Goal: Transaction & Acquisition: Purchase product/service

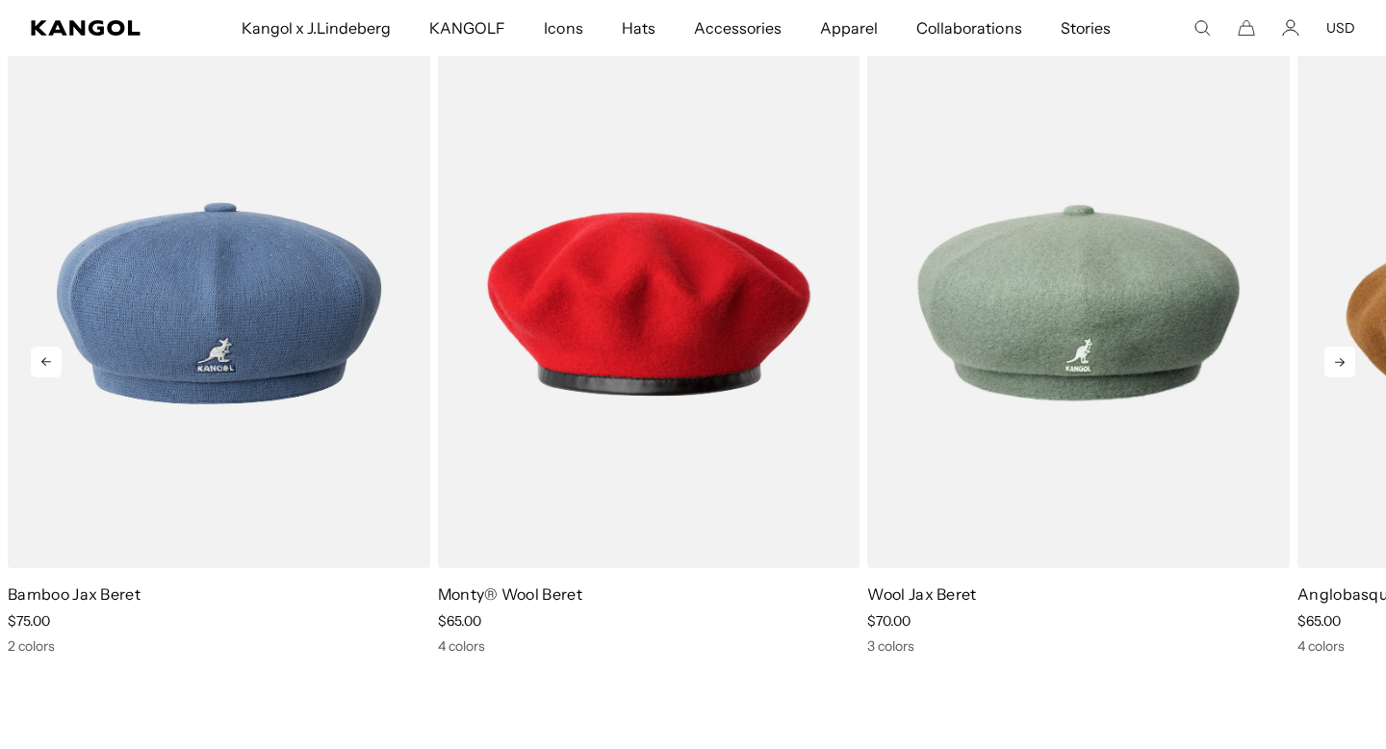
click at [1346, 361] on icon at bounding box center [1339, 361] width 31 height 31
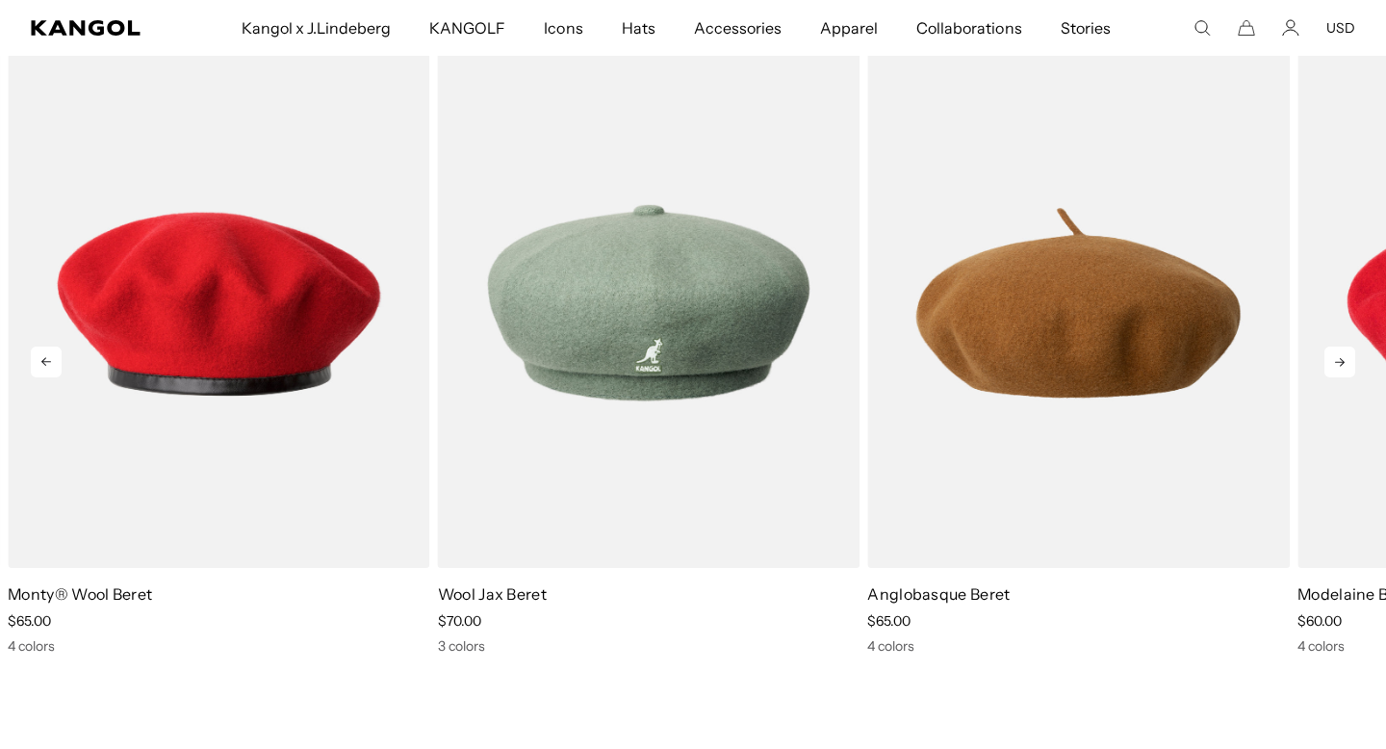
click at [1346, 361] on icon at bounding box center [1339, 361] width 31 height 31
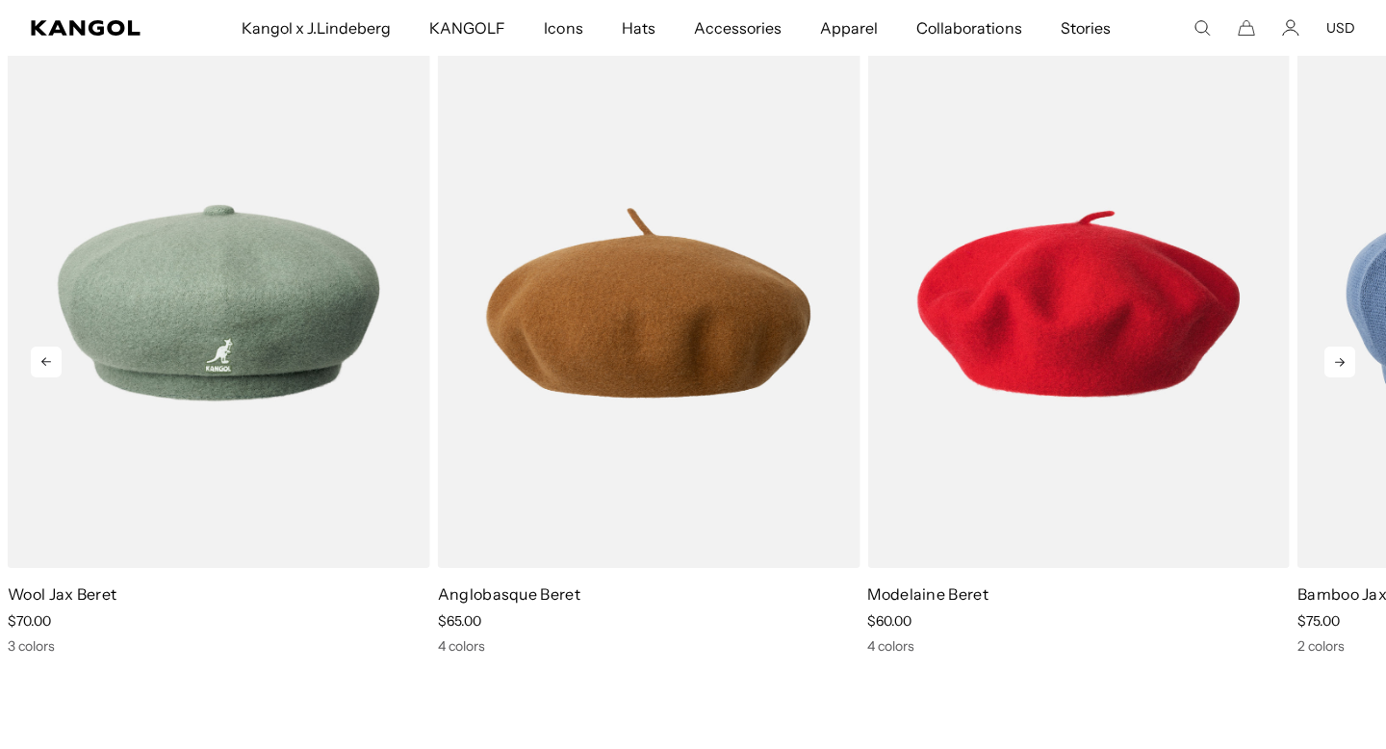
scroll to position [0, 396]
click at [1346, 361] on icon at bounding box center [1339, 361] width 31 height 31
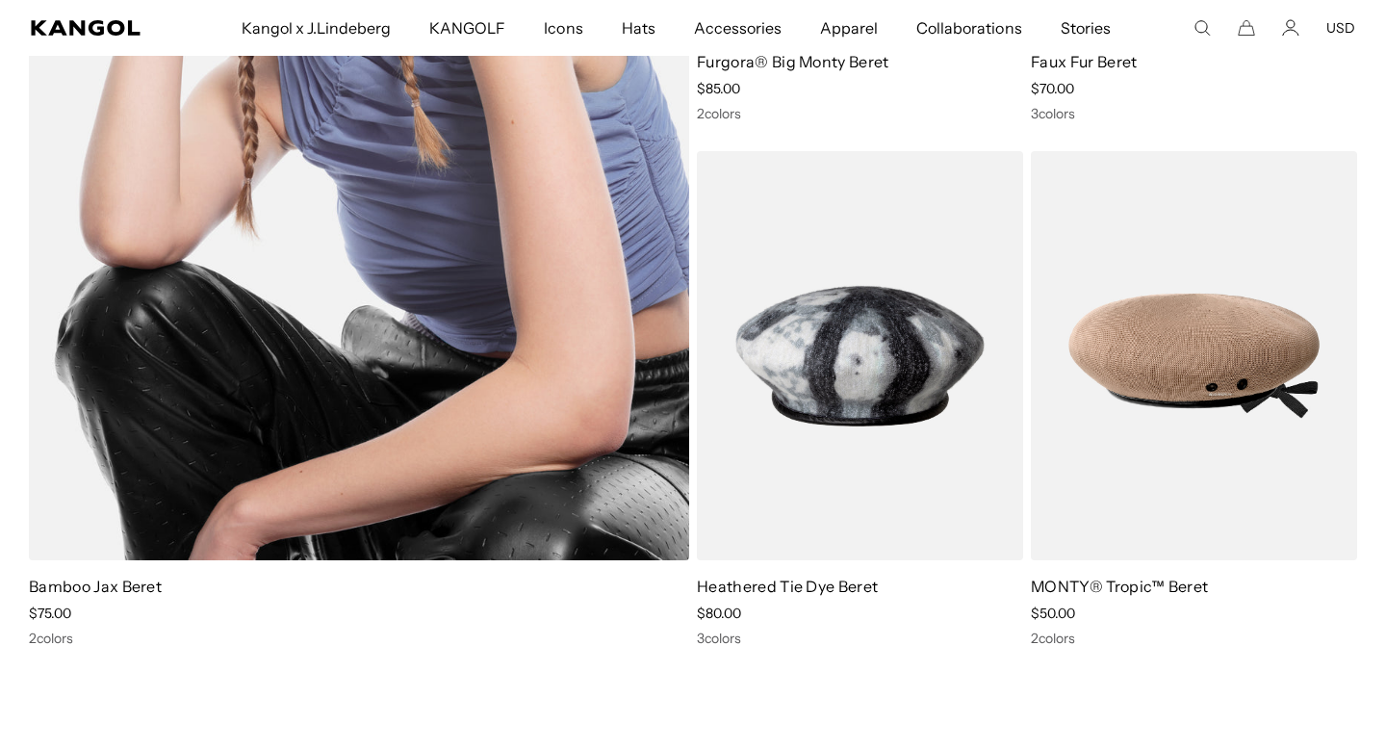
click at [477, 346] on img at bounding box center [359, 93] width 660 height 934
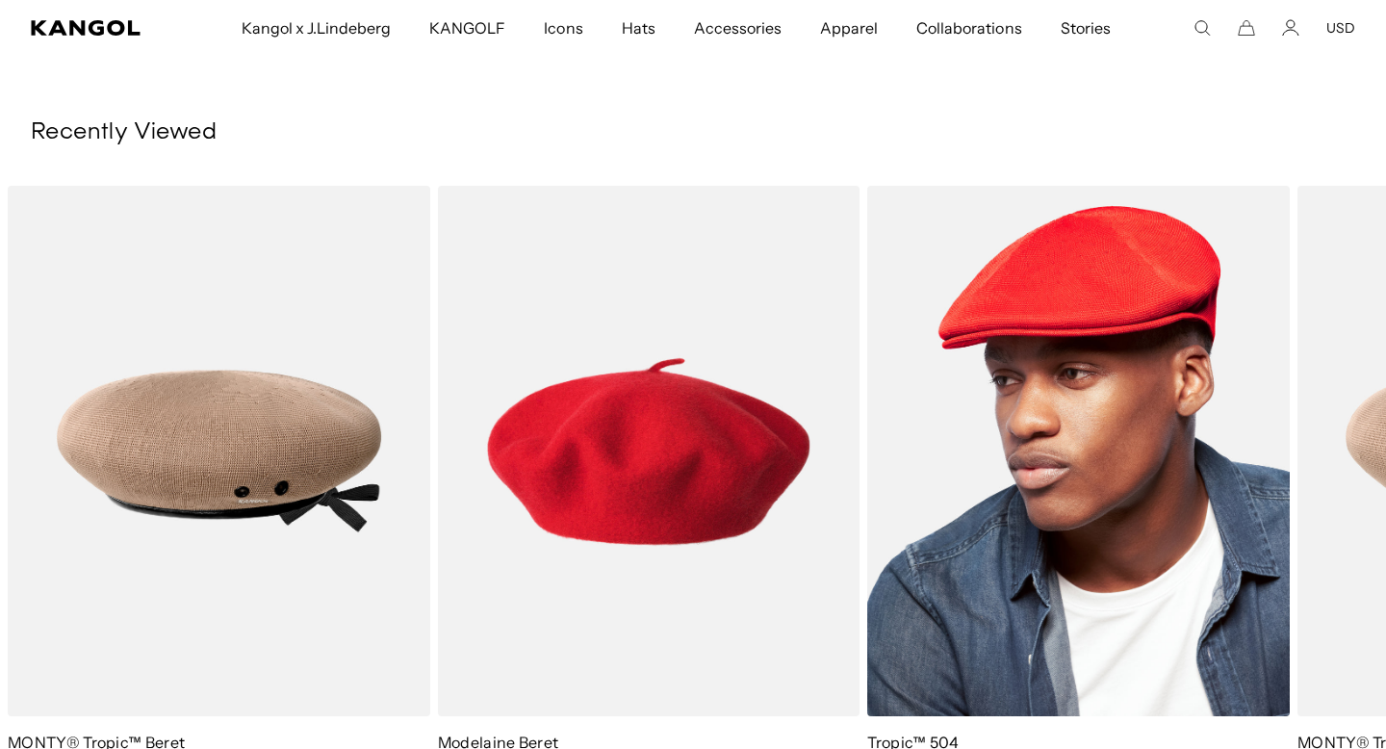
scroll to position [0, 396]
click at [1019, 469] on img "3 of 3" at bounding box center [1078, 451] width 422 height 530
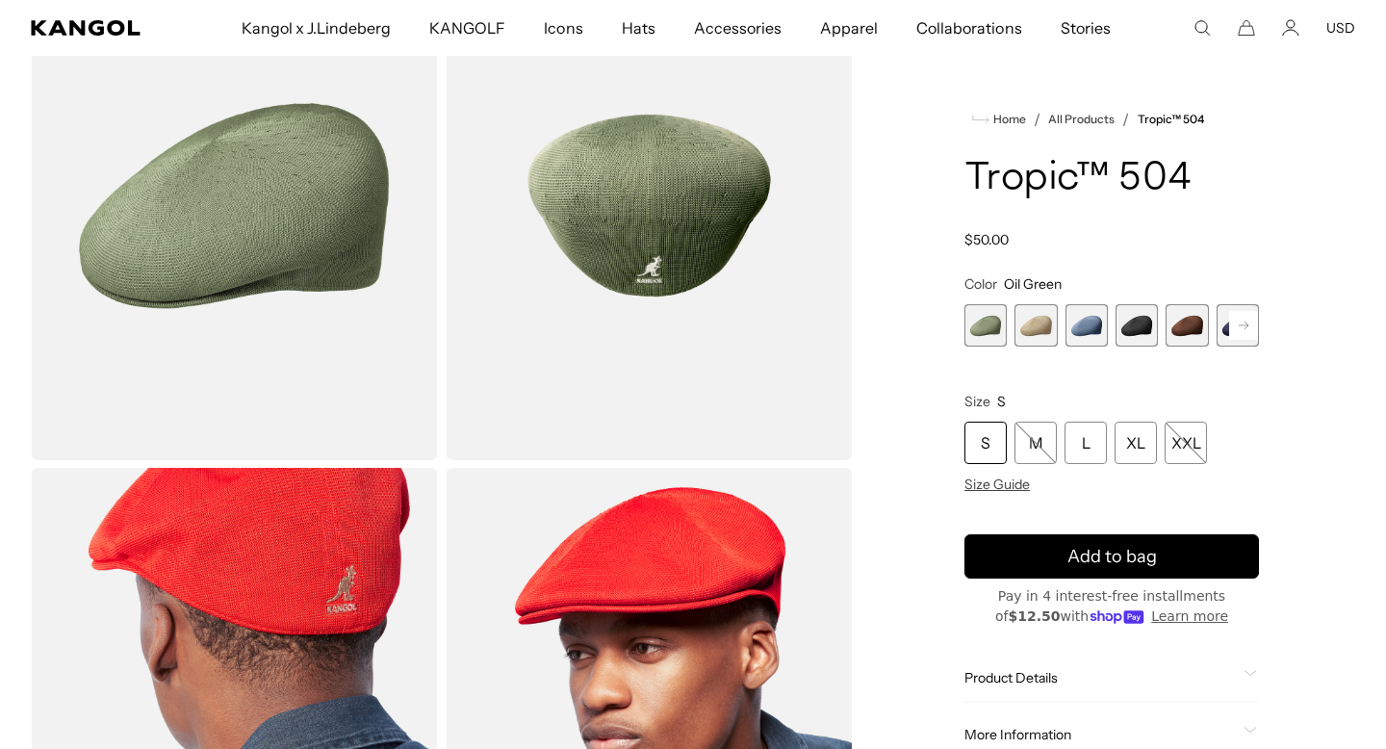
scroll to position [0, 396]
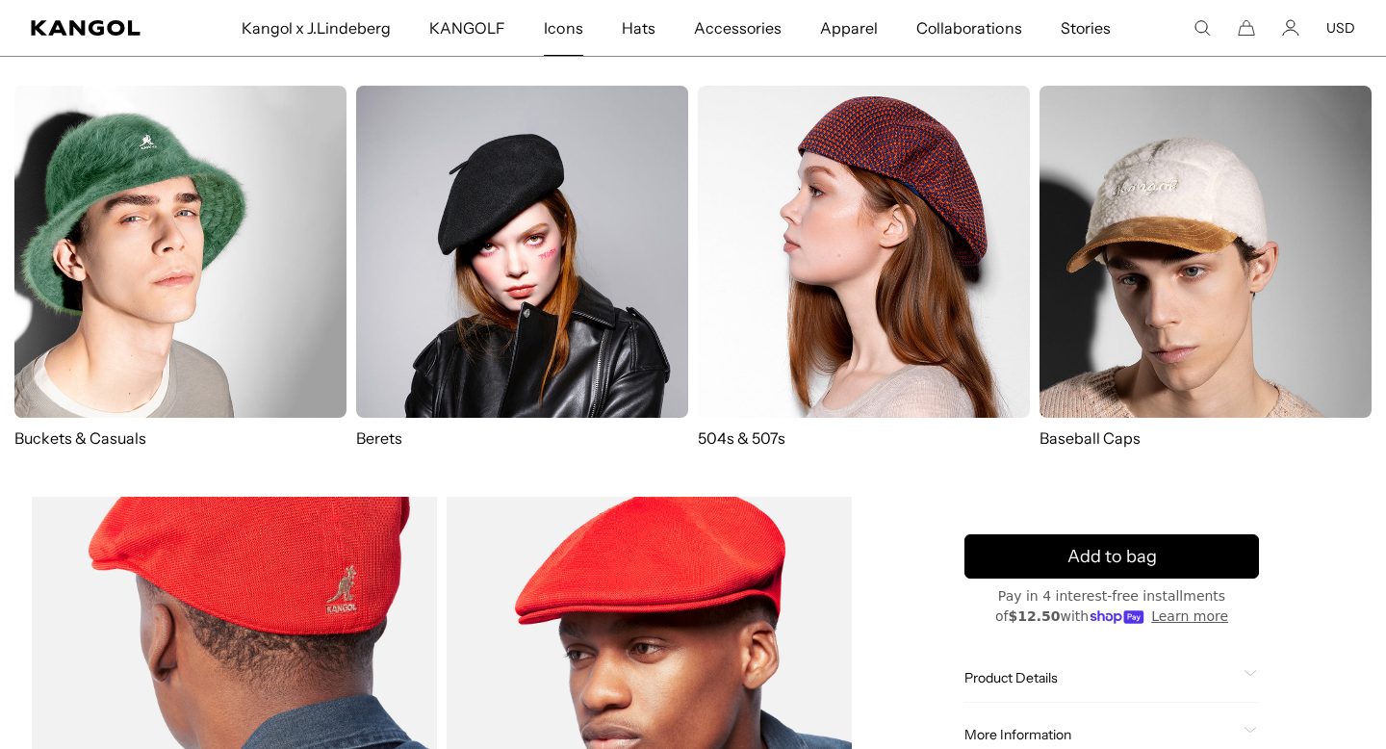
click at [565, 22] on span "Icons" at bounding box center [563, 28] width 38 height 56
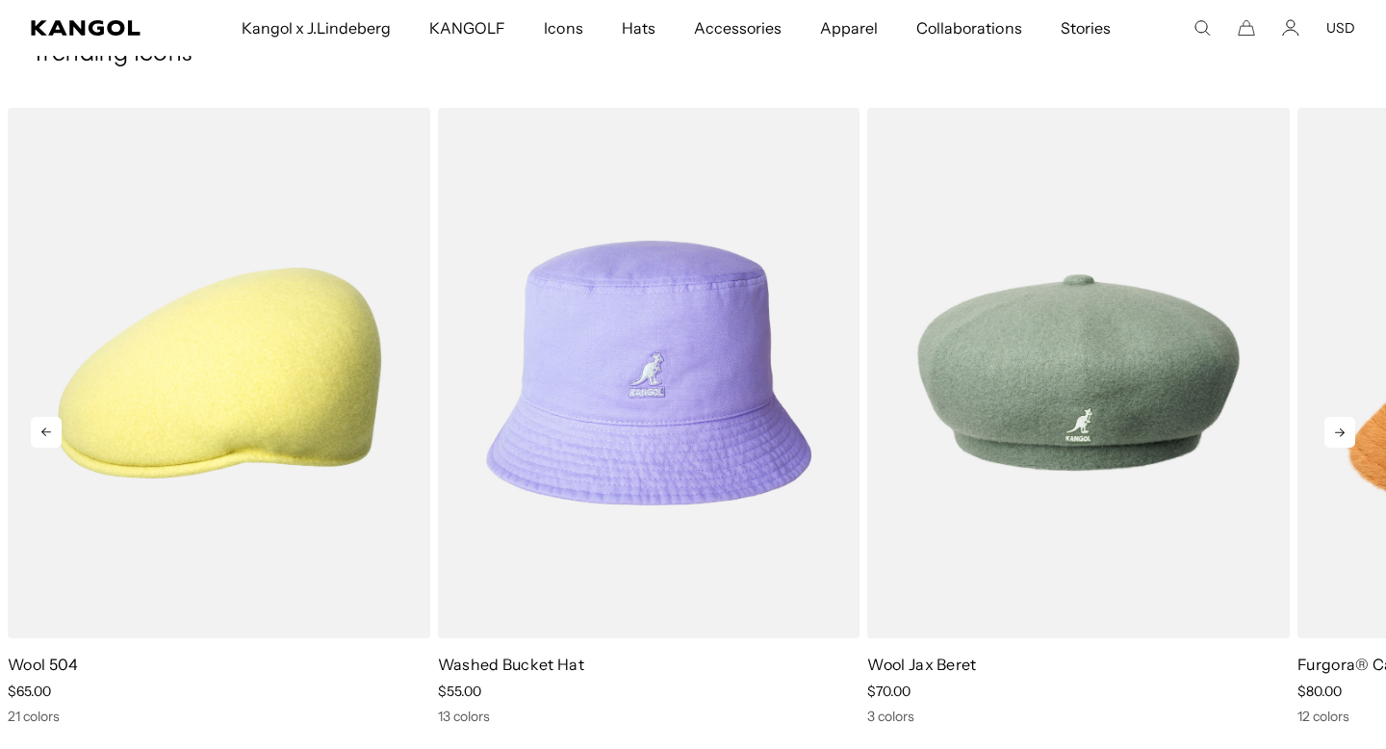
click at [1346, 427] on icon at bounding box center [1339, 432] width 31 height 31
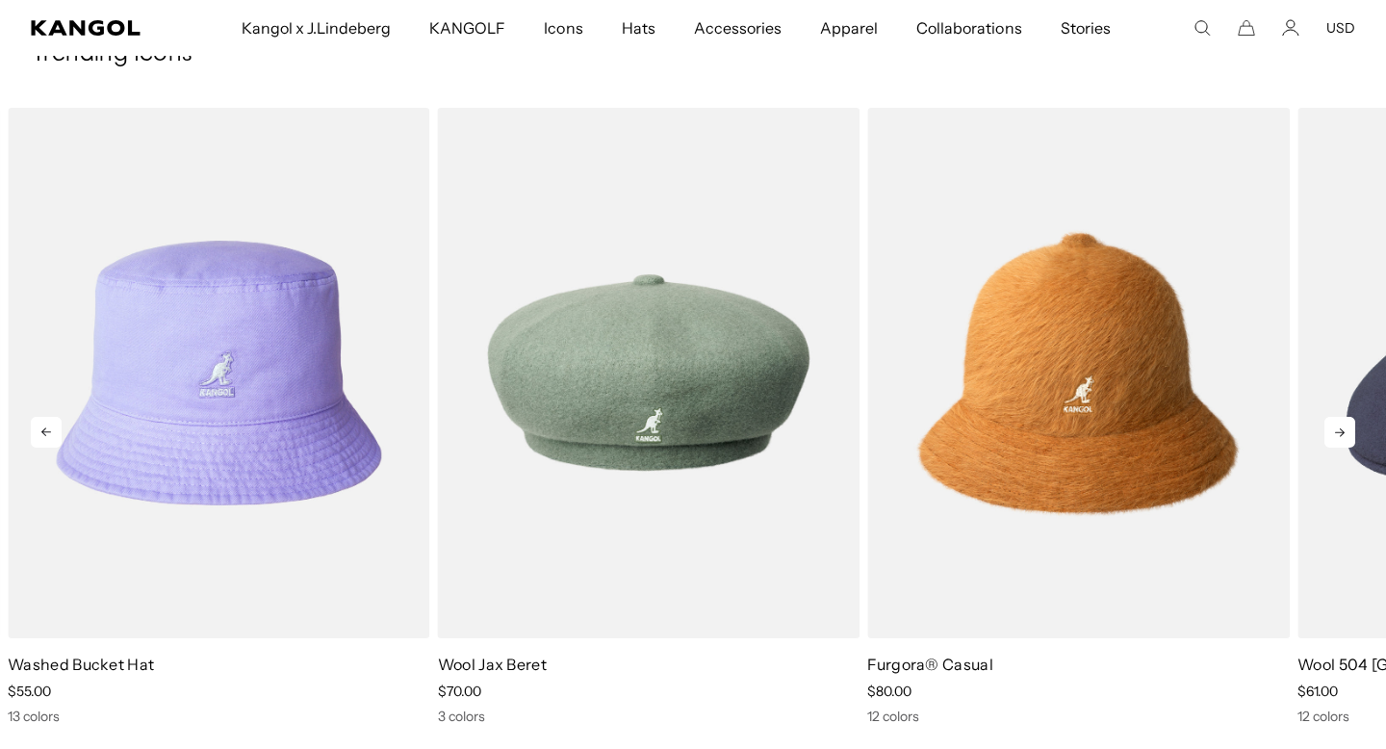
click at [1346, 427] on icon at bounding box center [1339, 432] width 31 height 31
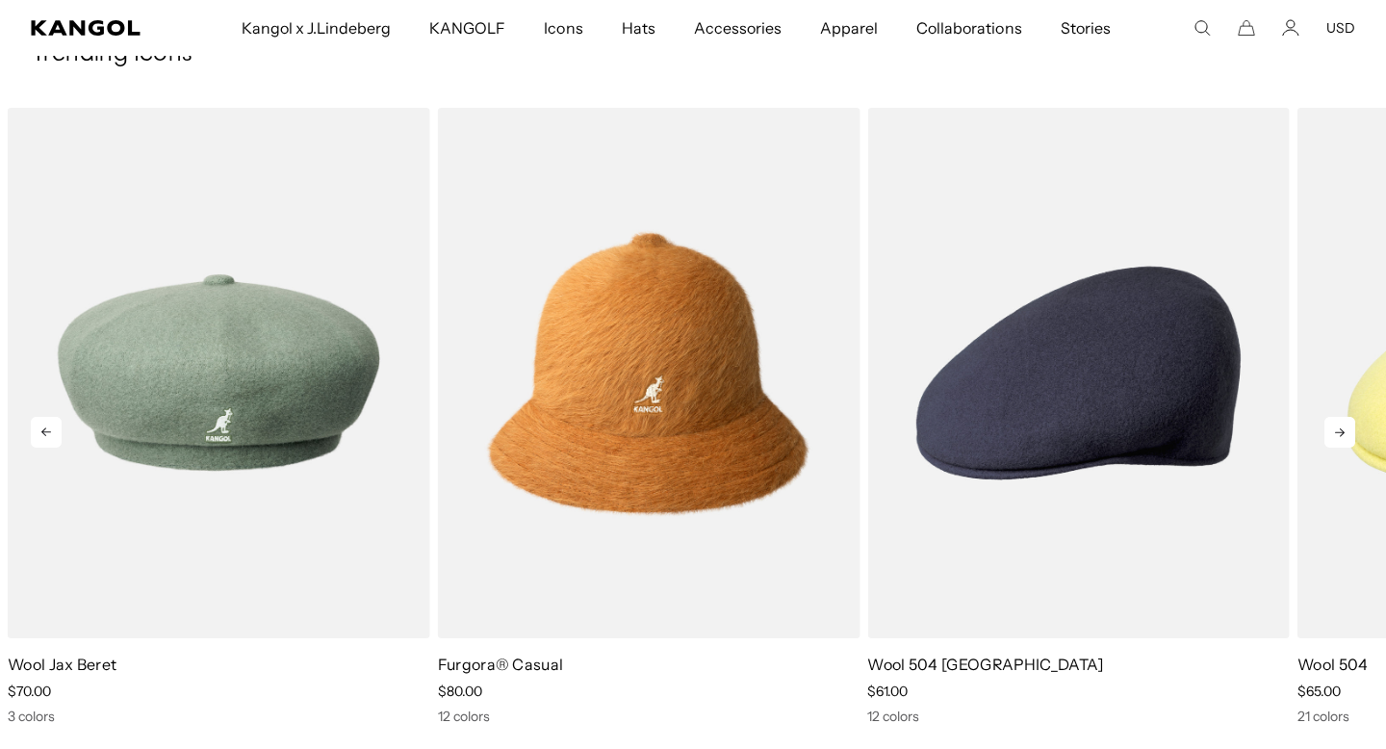
click at [1346, 427] on icon at bounding box center [1339, 432] width 31 height 31
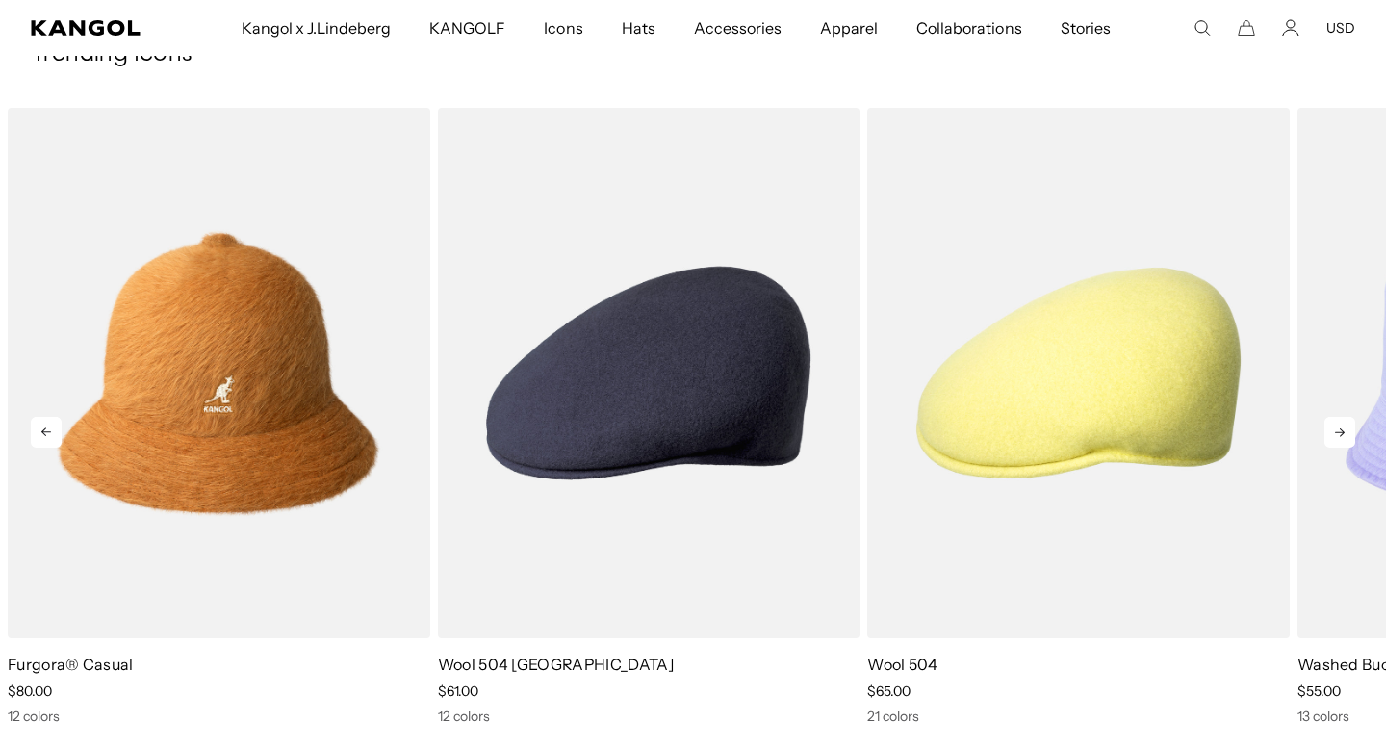
scroll to position [0, 396]
click at [1346, 427] on icon at bounding box center [1339, 432] width 31 height 31
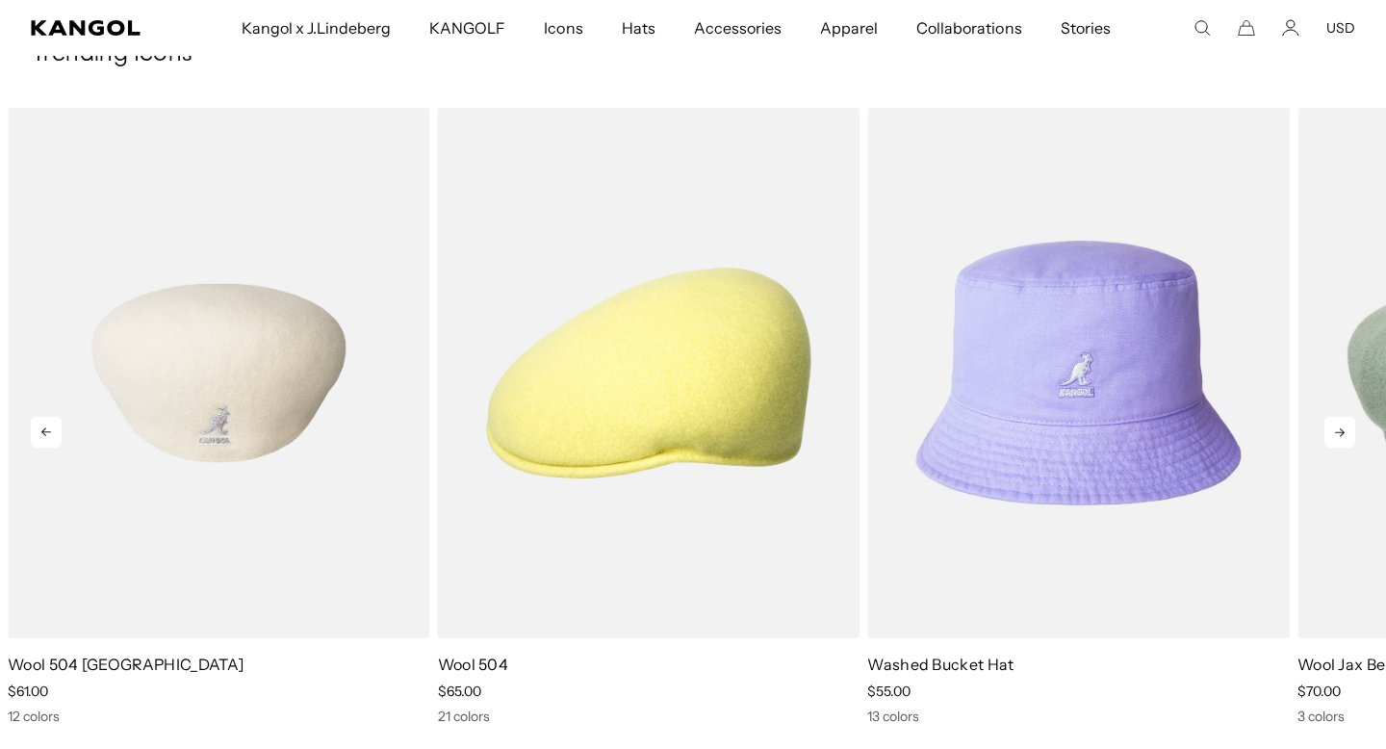
click at [260, 399] on img "5 of 5" at bounding box center [219, 373] width 422 height 530
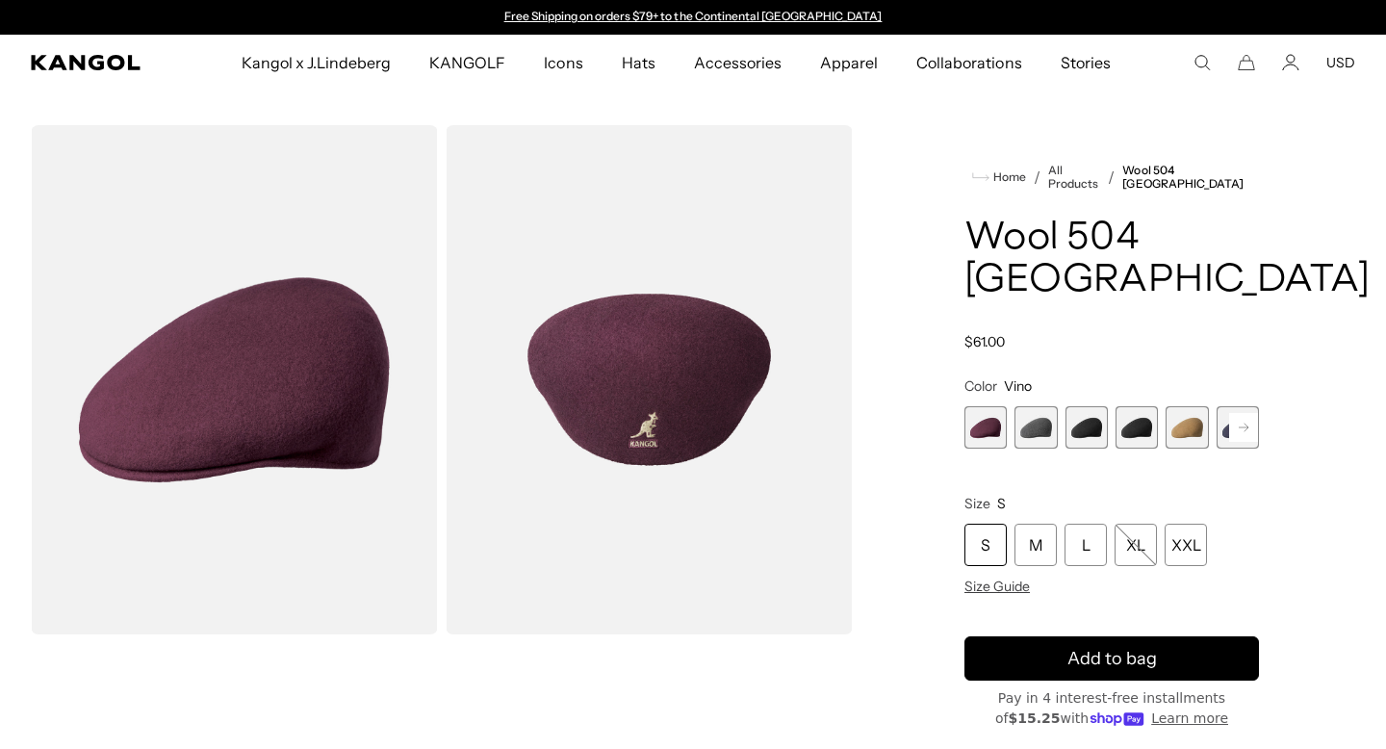
click at [1241, 413] on rect at bounding box center [1243, 427] width 29 height 29
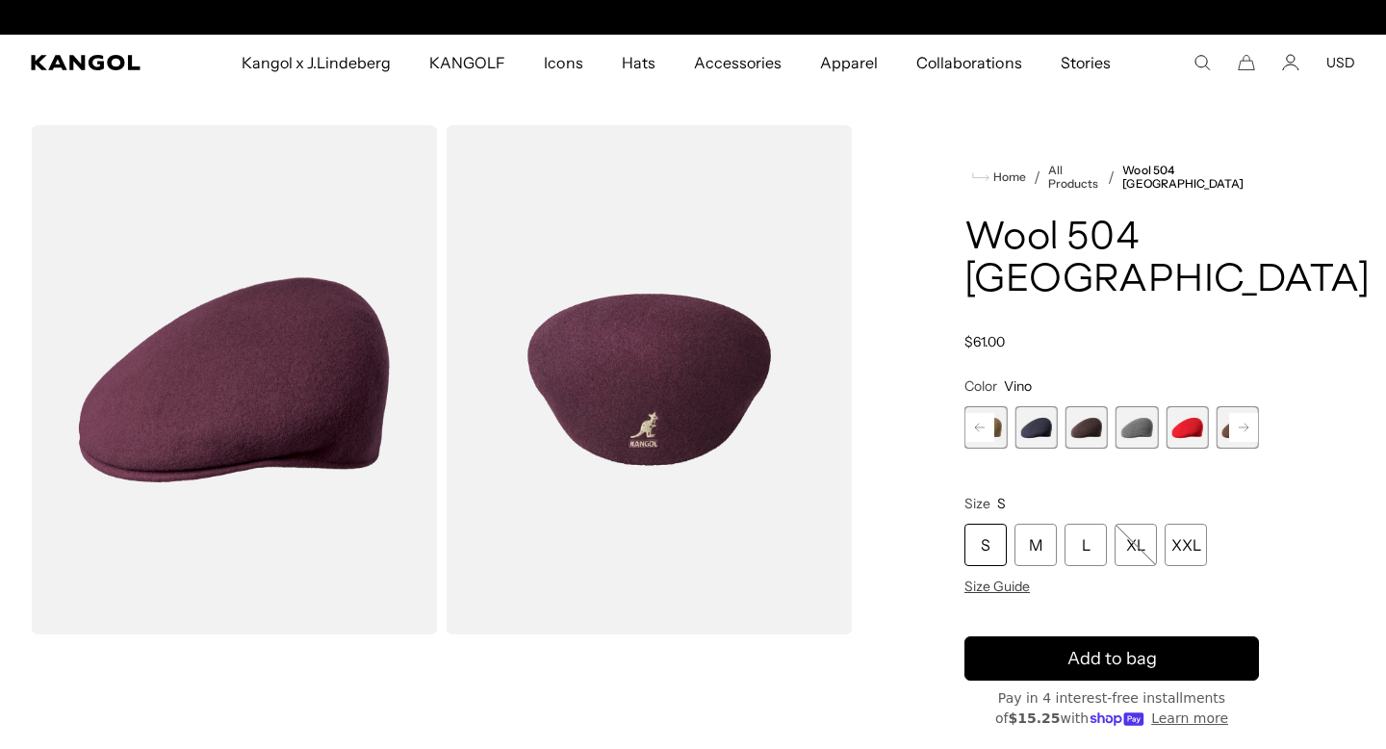
scroll to position [0, 396]
click at [1180, 406] on span "9 of 12" at bounding box center [1186, 427] width 42 height 42
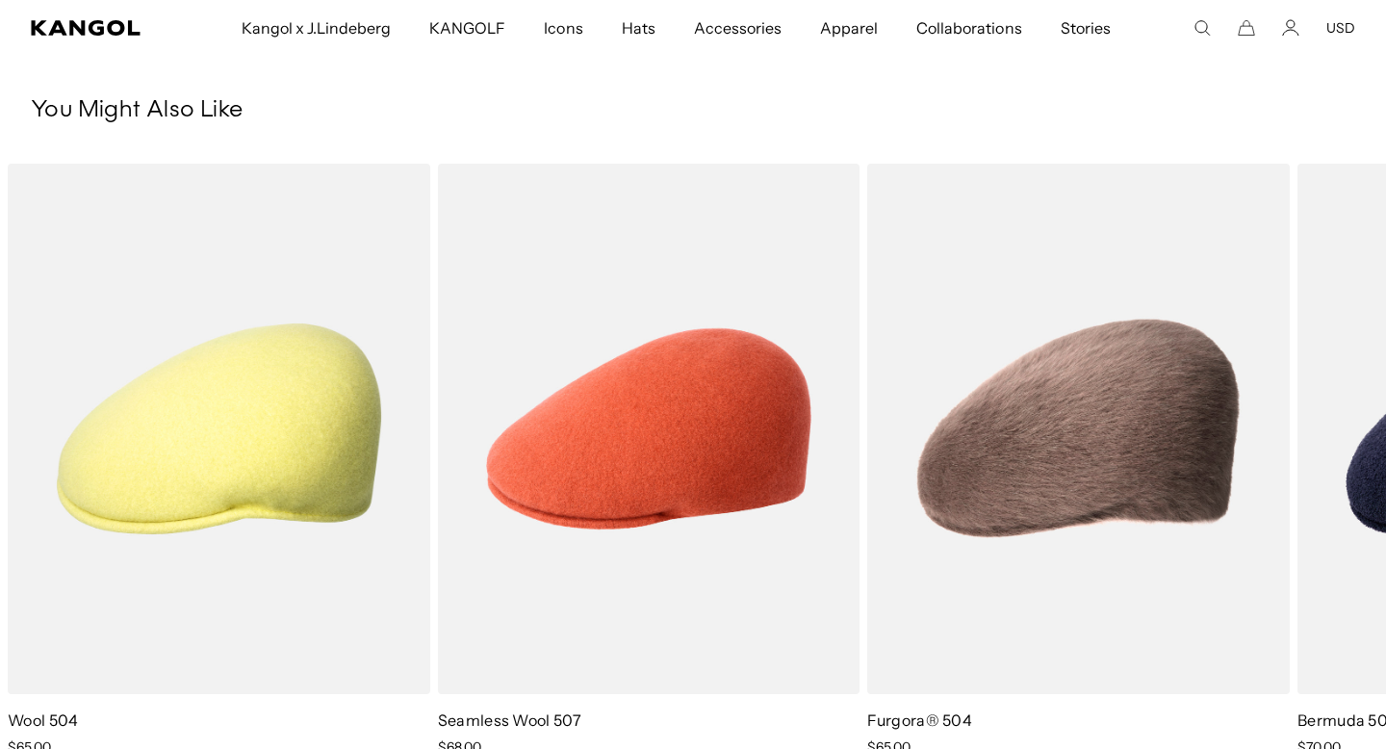
scroll to position [1019, 0]
